Goal: Task Accomplishment & Management: Use online tool/utility

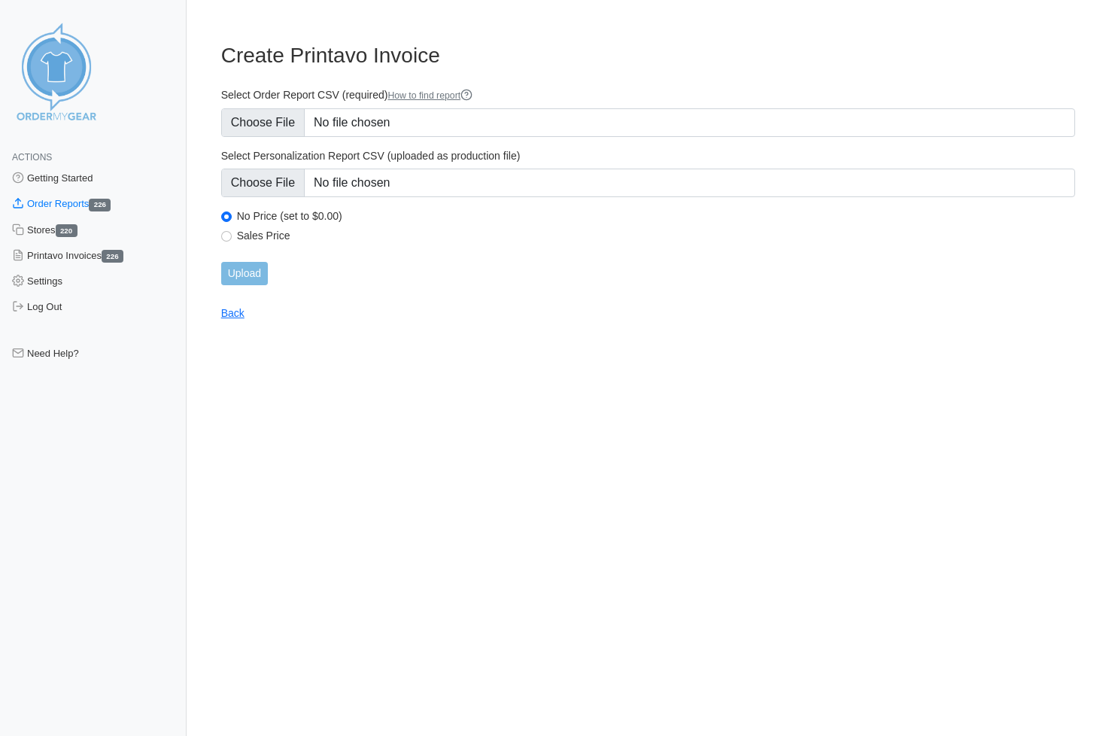
type input "C:\fakepath\UCDY3_order_report.csv"
click at [238, 276] on input "Upload" at bounding box center [244, 273] width 47 height 23
